Goal: Information Seeking & Learning: Find contact information

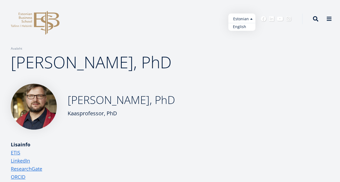
click at [245, 26] on link "English" at bounding box center [241, 27] width 27 height 8
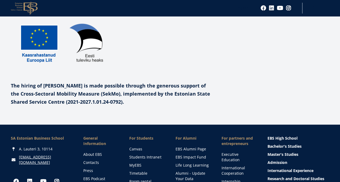
scroll to position [568, 0]
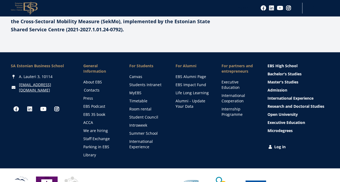
click at [90, 88] on link "Contacts" at bounding box center [101, 90] width 35 height 5
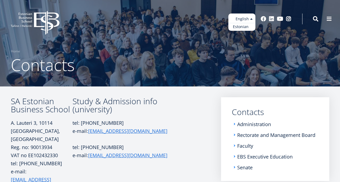
click at [246, 27] on link "Estonian" at bounding box center [241, 27] width 27 height 8
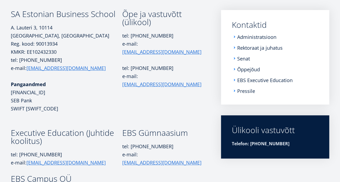
scroll to position [71, 0]
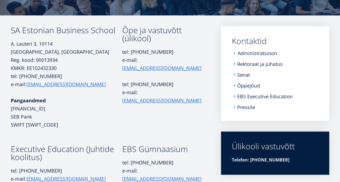
click at [268, 52] on link "Administratsioon" at bounding box center [257, 53] width 39 height 5
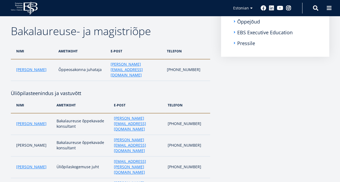
scroll to position [4, 0]
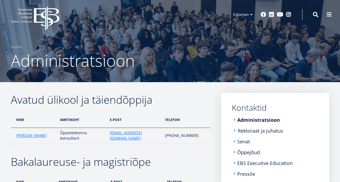
click at [256, 131] on link "Rektoraat ja juhatus" at bounding box center [260, 130] width 45 height 5
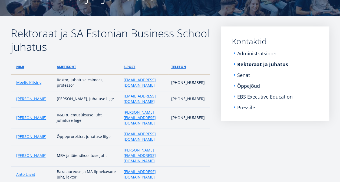
scroll to position [18, 0]
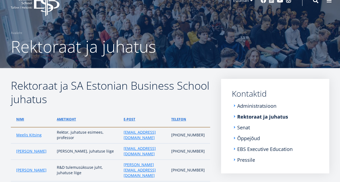
click at [172, 88] on h2 "Rektoraat ja SA Estonian Business School juhatus" at bounding box center [110, 92] width 199 height 27
click at [244, 108] on link "Administratsioon" at bounding box center [257, 105] width 39 height 5
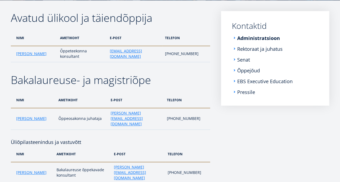
scroll to position [87, 0]
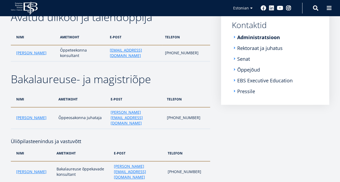
click at [242, 73] on ul "Administratsioon Rektoraat ja juhatus Senat Õppejõud EBS Executive Education Pr…" at bounding box center [275, 64] width 87 height 59
click at [242, 71] on link "Õppejõud" at bounding box center [249, 69] width 23 height 5
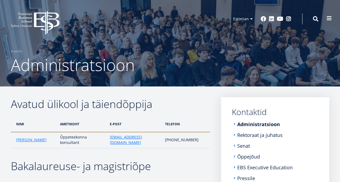
click at [331, 18] on span at bounding box center [328, 18] width 5 height 5
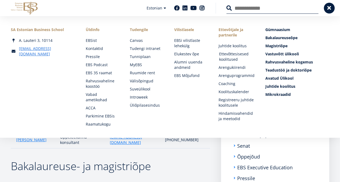
click at [228, 57] on link "Ettevõttesisesed koolitused" at bounding box center [237, 56] width 36 height 11
